Goal: Browse casually: Explore the website without a specific task or goal

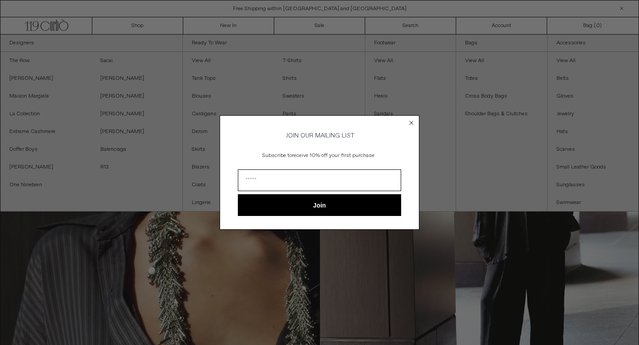
click at [411, 121] on icon "Close dialog" at bounding box center [412, 123] width 4 height 4
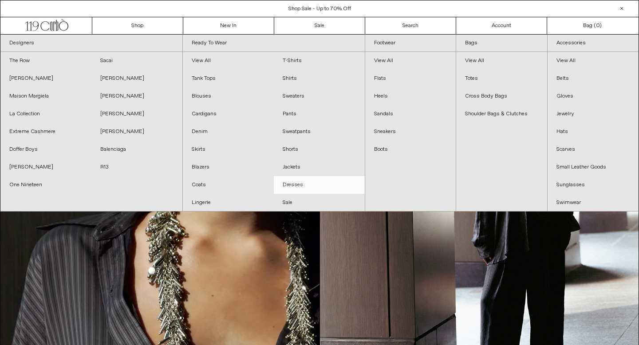
click at [296, 186] on link "Dresses" at bounding box center [319, 185] width 91 height 18
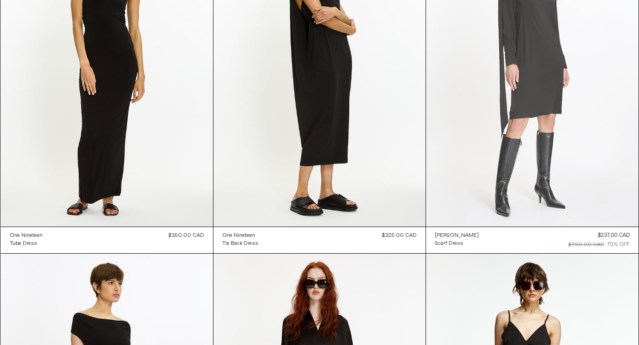
scroll to position [1460, 0]
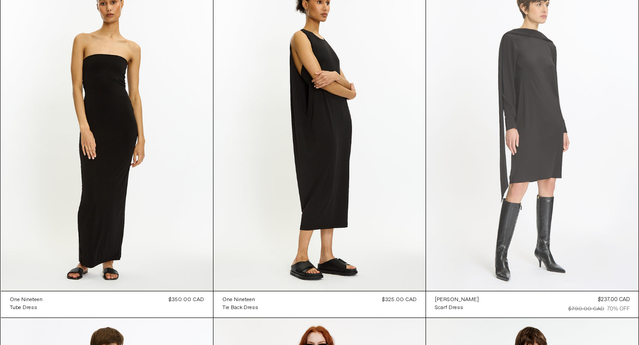
click at [487, 202] on at bounding box center [532, 131] width 212 height 319
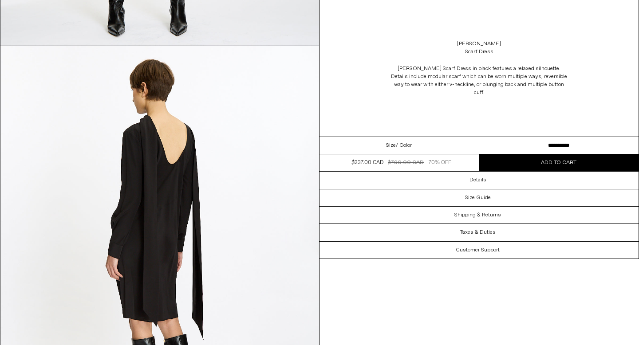
scroll to position [841, 0]
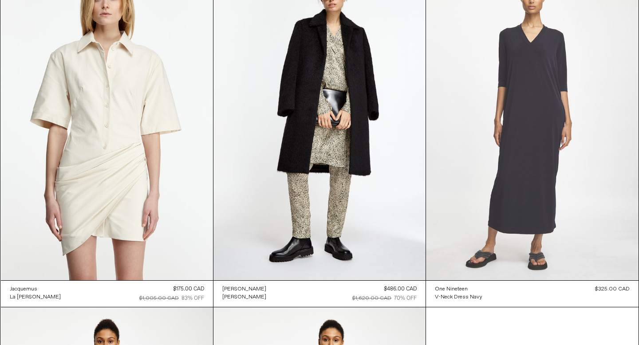
scroll to position [2503, 0]
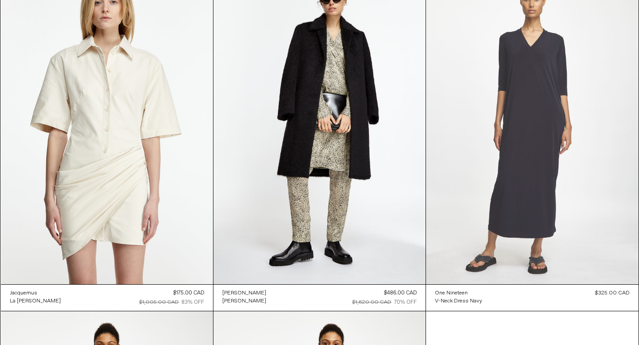
click at [470, 200] on at bounding box center [532, 125] width 212 height 319
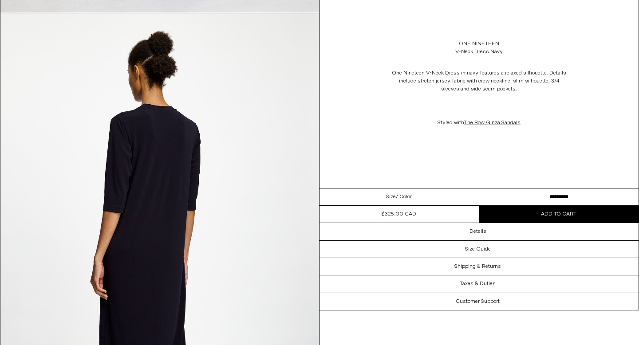
scroll to position [1487, 0]
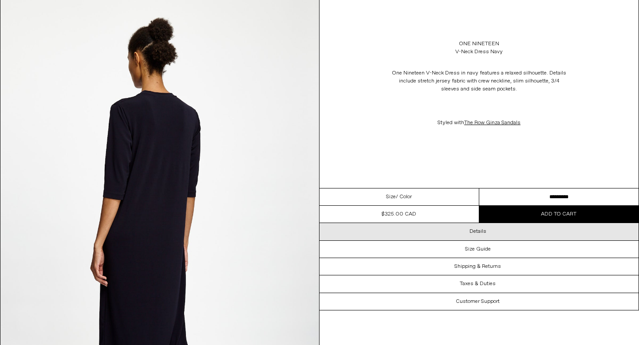
click at [487, 237] on div "Details" at bounding box center [479, 231] width 319 height 17
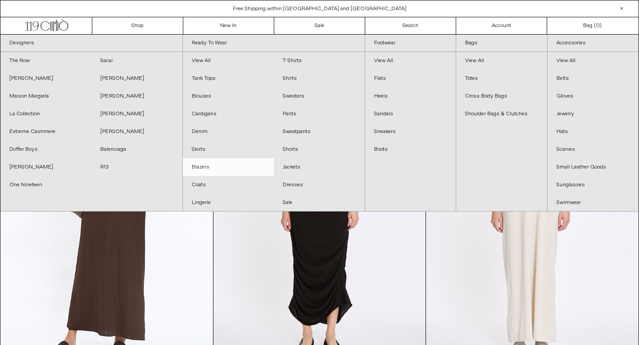
click at [196, 163] on link "Blazers" at bounding box center [228, 167] width 91 height 18
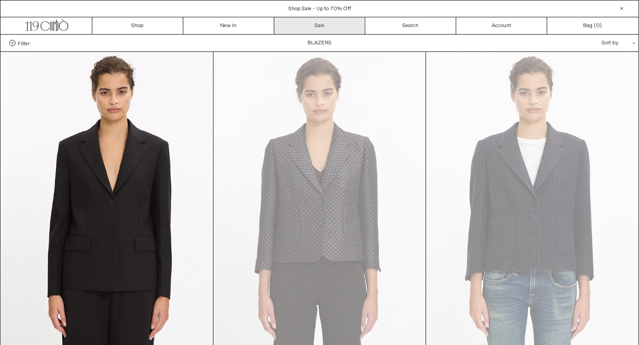
click at [314, 29] on link "Sale" at bounding box center [319, 25] width 91 height 17
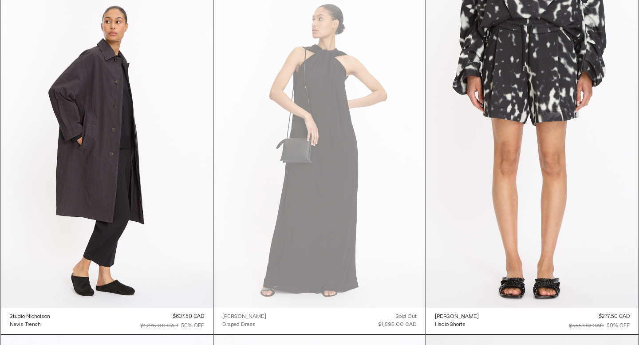
scroll to position [3173, 0]
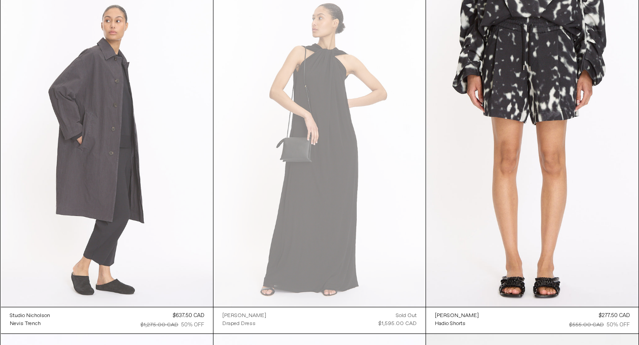
click at [173, 205] on at bounding box center [107, 148] width 212 height 318
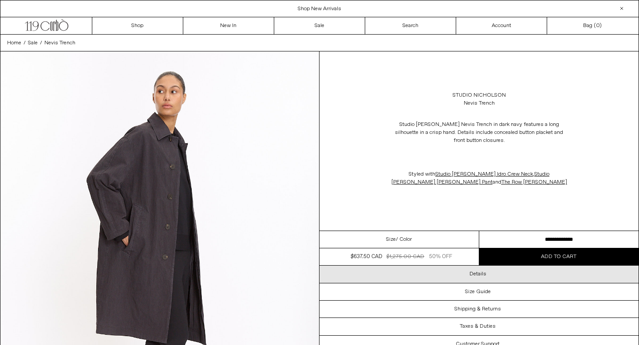
click at [421, 273] on div "Details" at bounding box center [479, 274] width 319 height 17
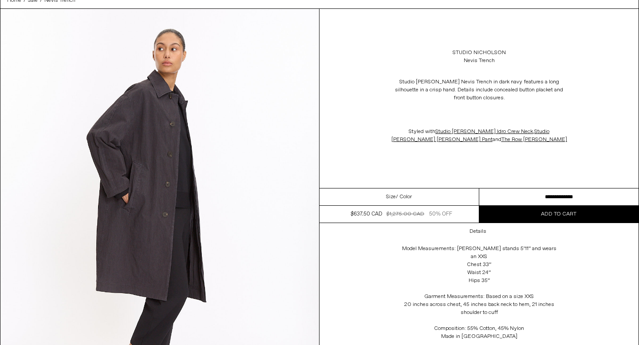
scroll to position [46, 0]
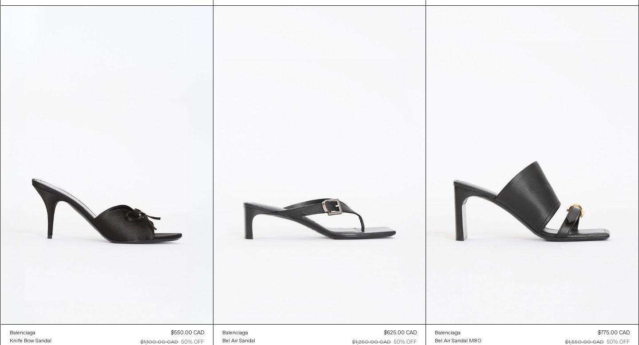
scroll to position [1924, 0]
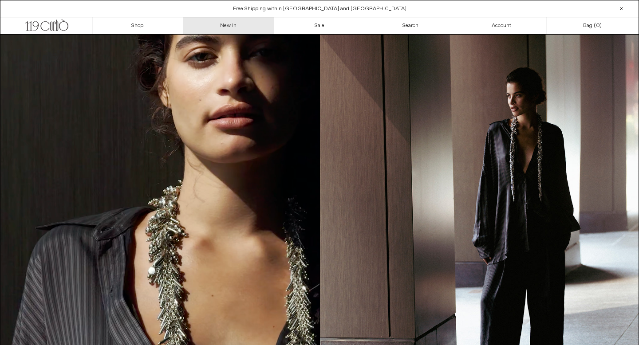
click at [216, 26] on link "New In" at bounding box center [228, 25] width 91 height 17
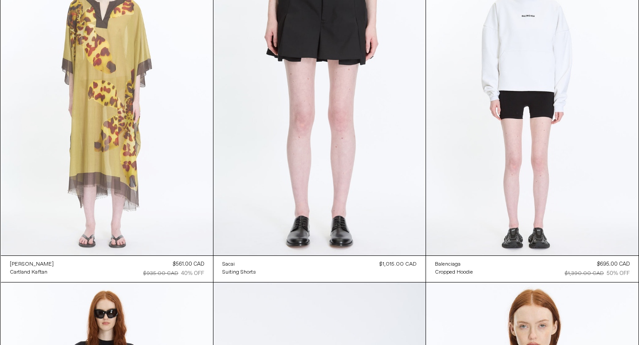
scroll to position [32853, 0]
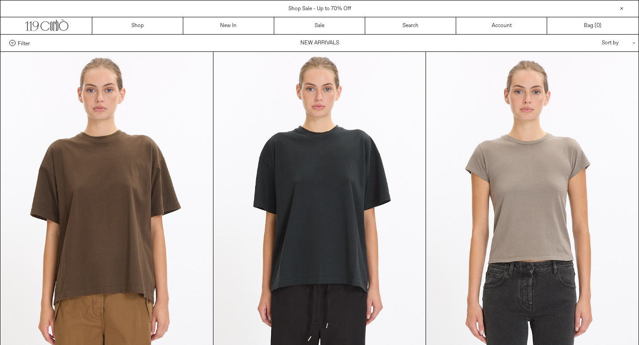
scroll to position [2512, 0]
